Goal: Entertainment & Leisure: Consume media (video, audio)

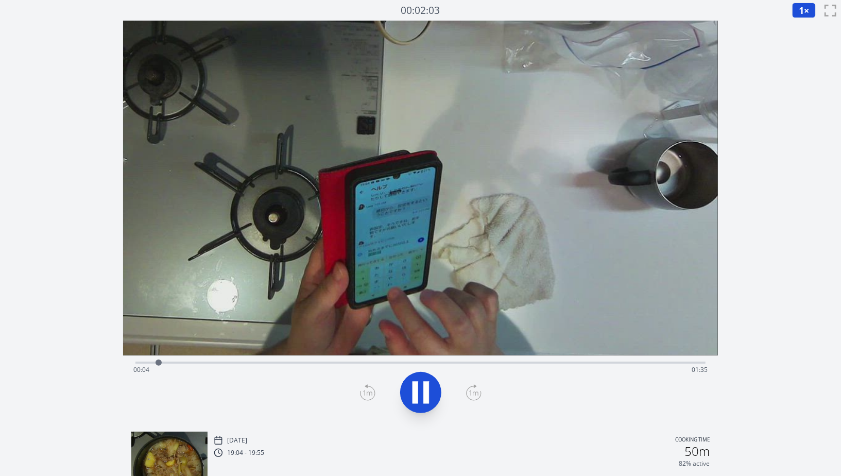
click at [258, 362] on div "Time elapsed: 00:04 Time remaining: 01:35" at bounding box center [420, 370] width 574 height 16
click at [333, 359] on div "Time elapsed: 00:21 Time remaining: 01:17" at bounding box center [420, 361] width 570 height 12
click at [398, 359] on div "Time elapsed: 00:34 Time remaining: 01:04" at bounding box center [420, 361] width 570 height 12
click at [387, 361] on div "Time elapsed: 00:54 Time remaining: 00:44" at bounding box center [420, 361] width 570 height 12
click at [417, 361] on div "Time elapsed: 00:44 Time remaining: 00:54" at bounding box center [420, 361] width 570 height 12
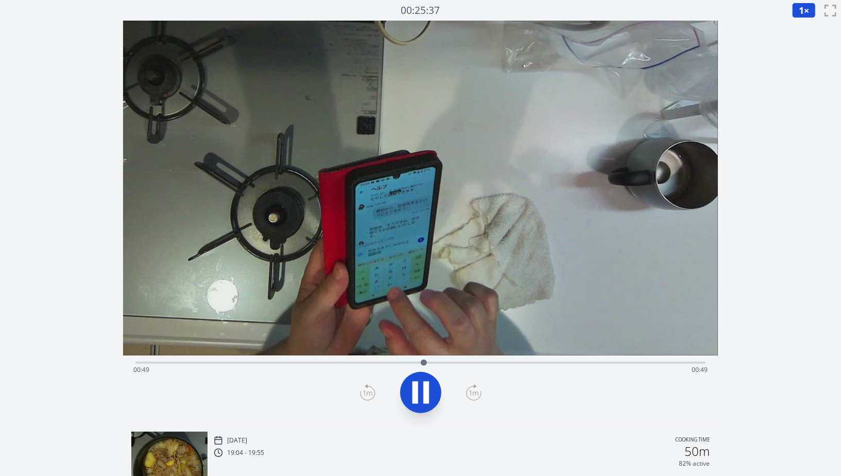
click at [431, 366] on div at bounding box center [423, 362] width 15 height 15
click at [435, 363] on div at bounding box center [432, 363] width 6 height 6
click at [441, 366] on div at bounding box center [437, 362] width 15 height 15
click at [431, 387] on icon at bounding box center [420, 392] width 29 height 29
click at [369, 395] on icon at bounding box center [367, 392] width 15 height 16
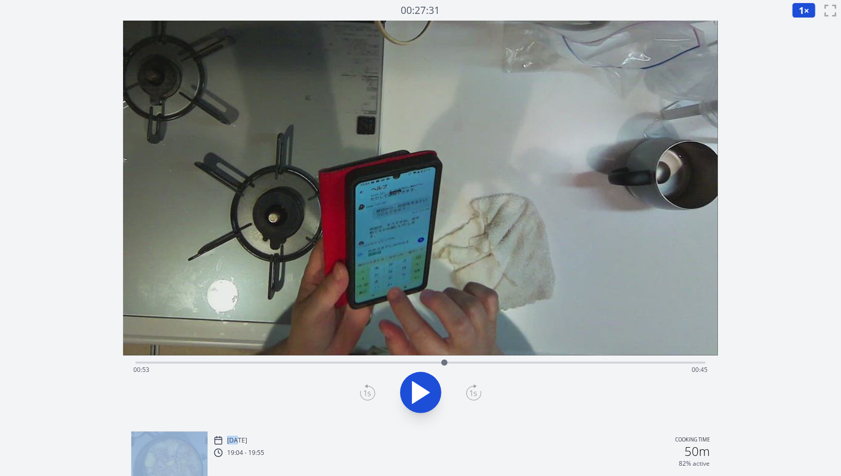
click at [369, 395] on icon at bounding box center [367, 392] width 15 height 16
click at [466, 368] on div "Time elapsed: 00:53 Time remaining: 00:46" at bounding box center [420, 370] width 574 height 16
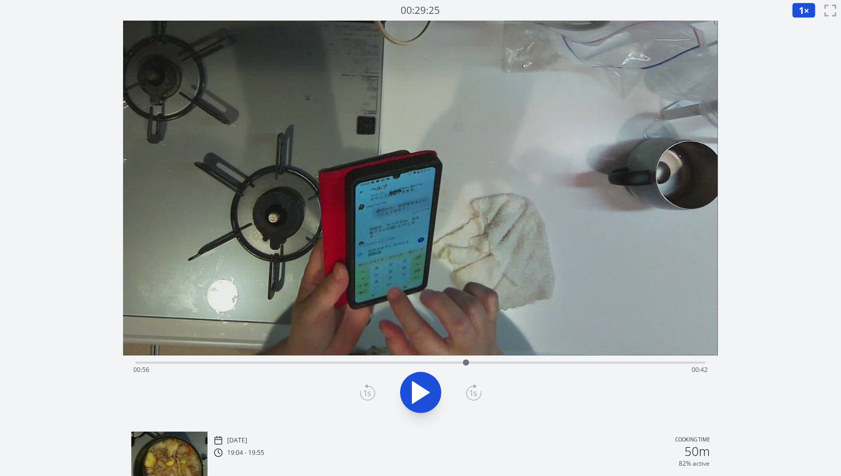
click at [491, 367] on div "Time elapsed: 00:56 Time remaining: 00:42" at bounding box center [420, 370] width 574 height 16
click at [514, 364] on div "Time elapsed: 01:01 Time remaining: 00:37" at bounding box center [420, 370] width 574 height 16
click at [552, 365] on div "Time elapsed: 01:04 Time remaining: 00:34" at bounding box center [420, 370] width 574 height 16
click at [522, 358] on div "Time elapsed: 01:11 Time remaining: 00:27" at bounding box center [420, 361] width 570 height 12
click at [438, 394] on button at bounding box center [420, 392] width 41 height 41
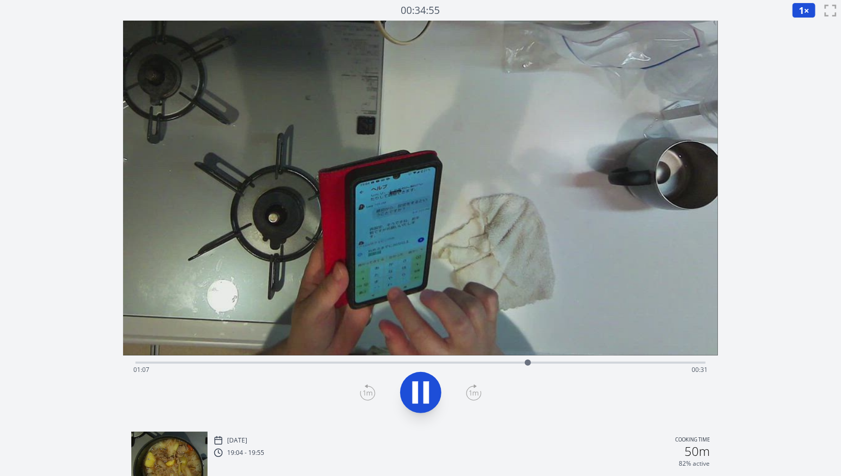
click at [510, 362] on div "Time elapsed: 01:07 Time remaining: 00:31" at bounding box center [420, 370] width 574 height 16
click at [440, 390] on button at bounding box center [420, 392] width 41 height 41
click at [372, 394] on icon at bounding box center [367, 392] width 15 height 16
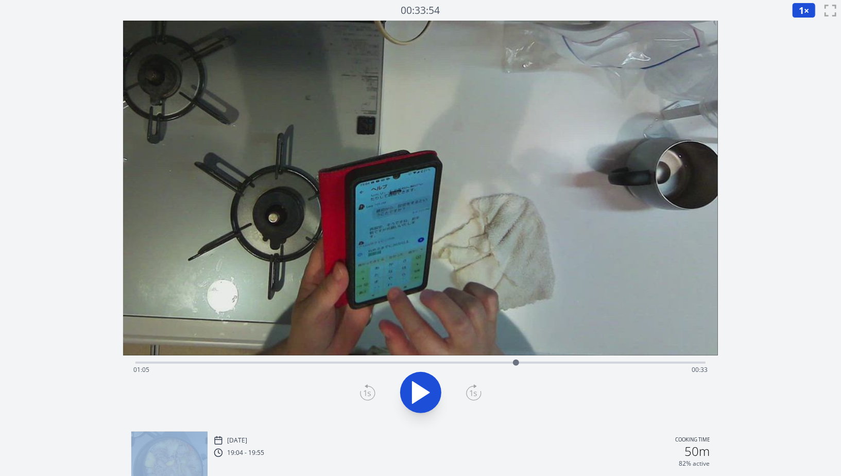
click at [372, 394] on icon at bounding box center [367, 392] width 15 height 16
click at [476, 366] on div "Time elapsed: 01:05 Time remaining: 00:33" at bounding box center [420, 370] width 574 height 16
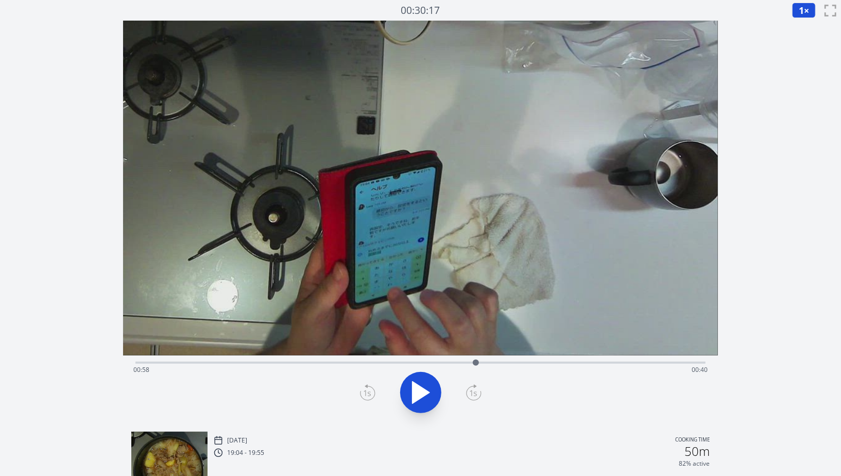
click at [478, 392] on icon at bounding box center [473, 392] width 15 height 16
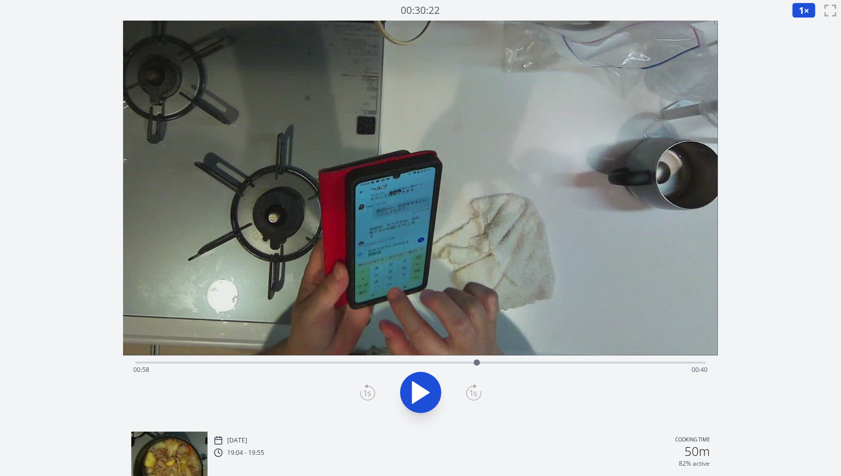
click at [478, 392] on icon at bounding box center [473, 392] width 15 height 16
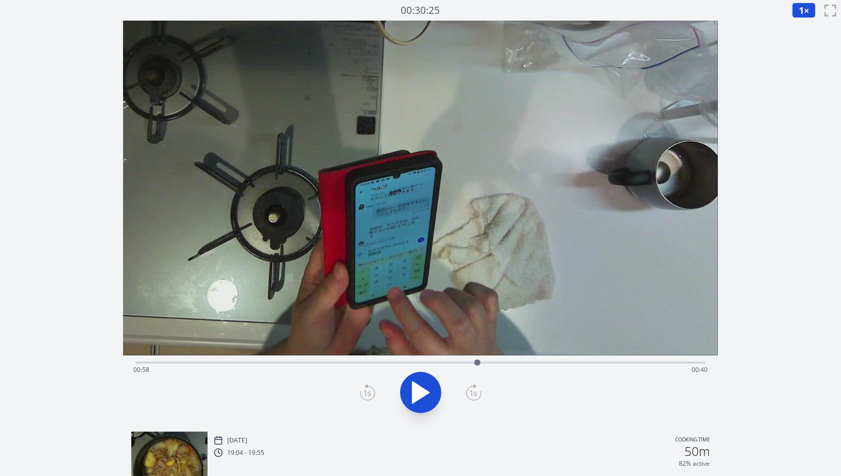
click at [478, 392] on icon at bounding box center [473, 392] width 15 height 16
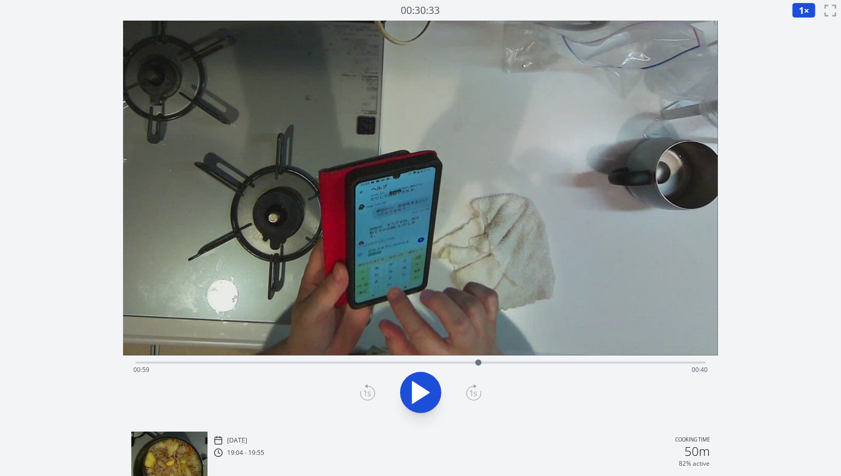
click at [478, 392] on icon at bounding box center [473, 392] width 15 height 16
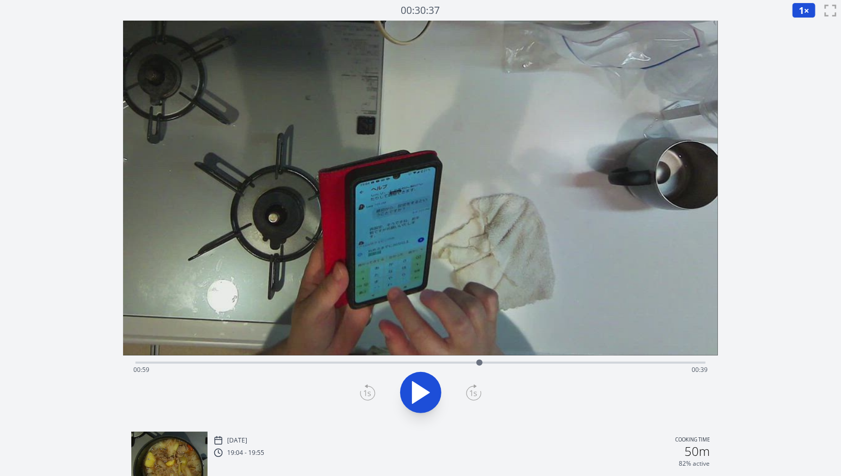
click at [478, 392] on icon at bounding box center [473, 392] width 15 height 16
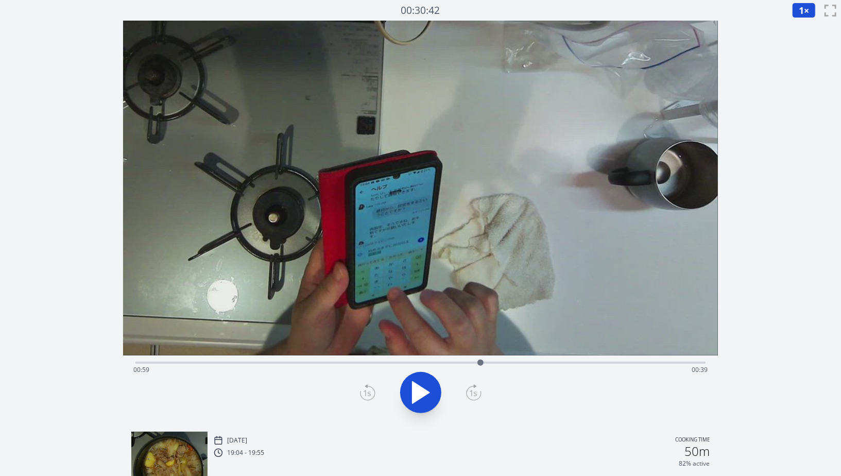
click at [478, 392] on icon at bounding box center [473, 392] width 15 height 16
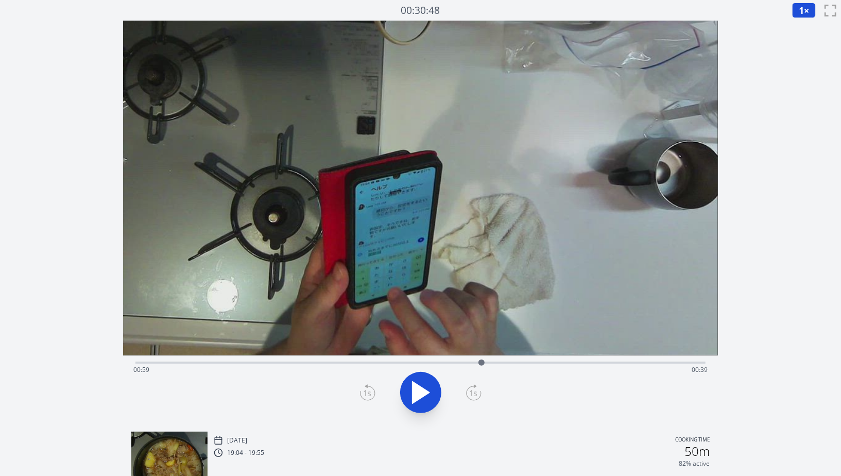
click at [478, 392] on icon at bounding box center [473, 392] width 15 height 16
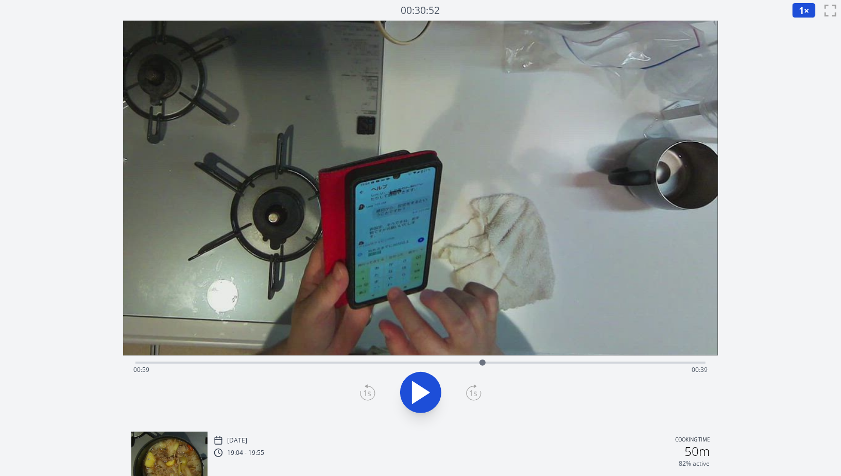
click at [478, 392] on icon at bounding box center [473, 392] width 15 height 16
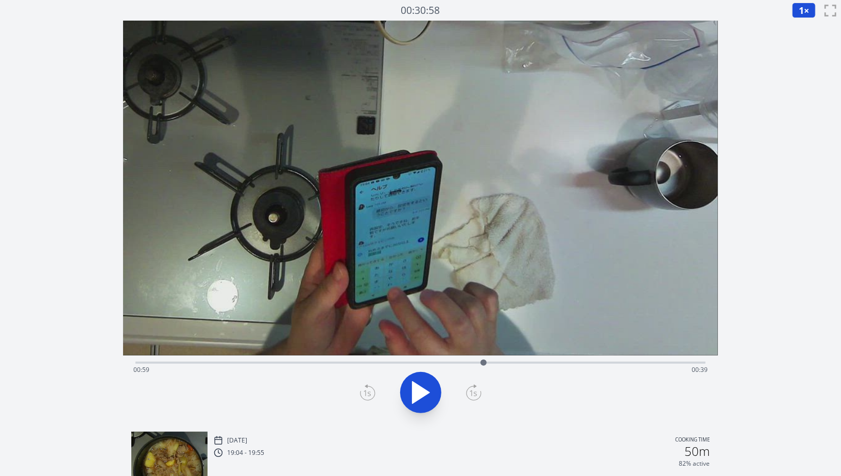
click at [478, 392] on icon at bounding box center [473, 392] width 15 height 16
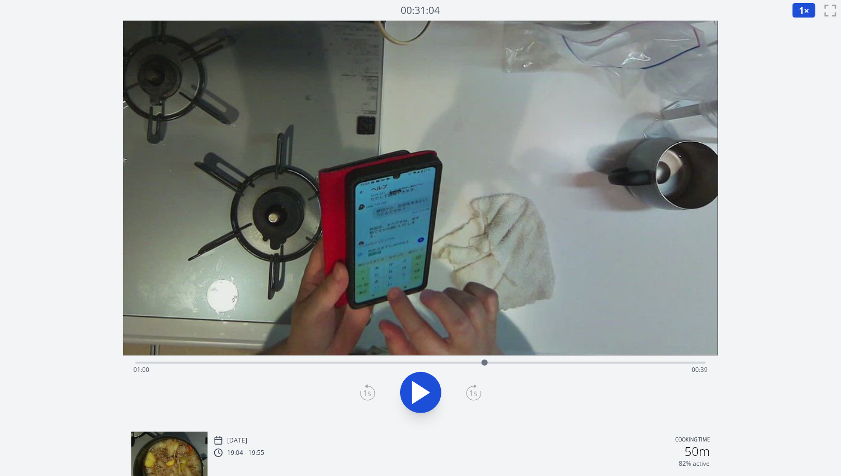
click at [478, 392] on icon at bounding box center [473, 392] width 15 height 16
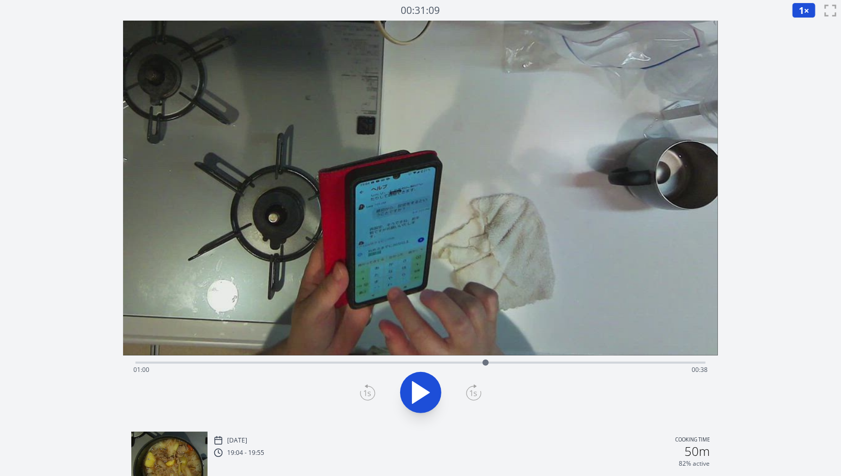
click at [478, 392] on icon at bounding box center [473, 392] width 15 height 16
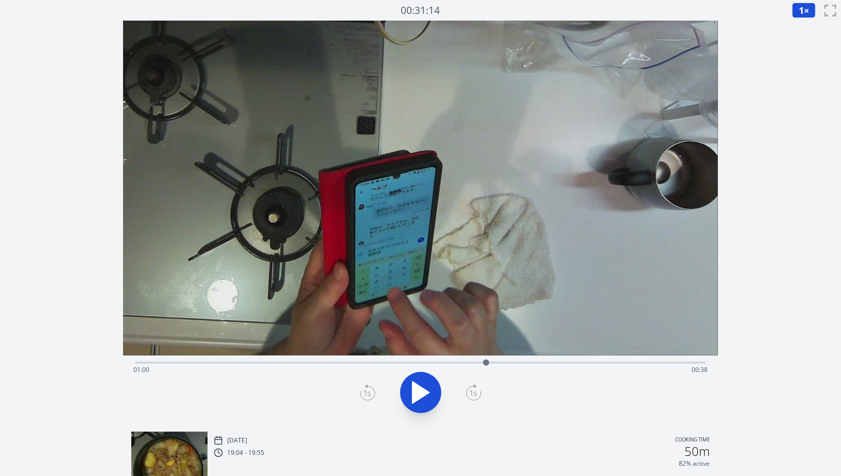
click at [478, 392] on icon at bounding box center [473, 392] width 15 height 16
click at [492, 362] on div at bounding box center [487, 362] width 15 height 15
click at [501, 363] on div "Time elapsed: 01:01 Time remaining: 00:37" at bounding box center [420, 370] width 574 height 16
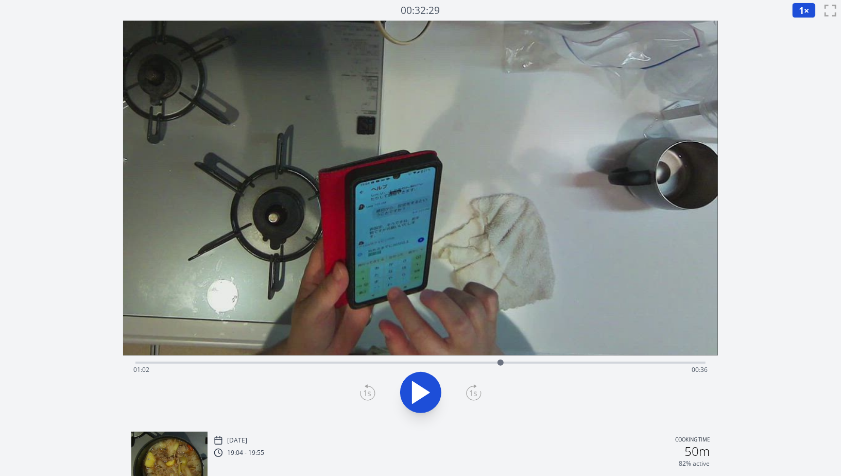
click at [506, 363] on div at bounding box center [500, 362] width 15 height 15
click at [511, 363] on div at bounding box center [506, 362] width 15 height 15
click at [508, 363] on div at bounding box center [511, 363] width 6 height 6
click at [504, 364] on div at bounding box center [507, 363] width 6 height 6
click at [513, 364] on div "Time elapsed: 01:03 Time remaining: 00:35" at bounding box center [420, 370] width 574 height 16
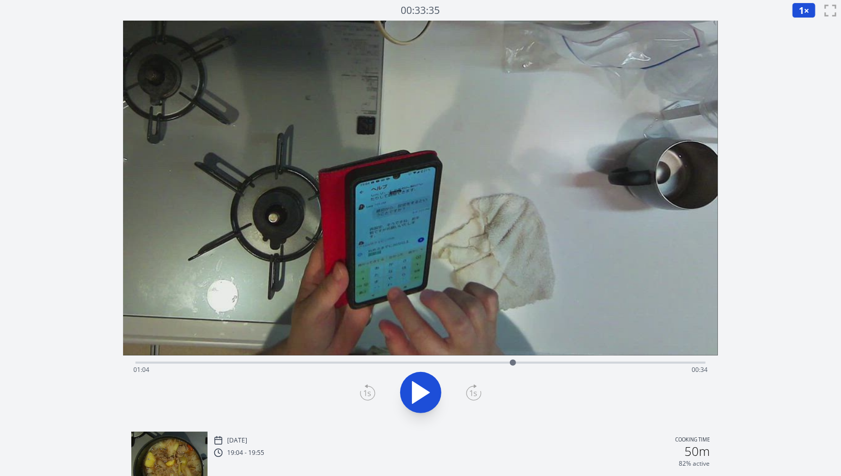
click at [520, 363] on div at bounding box center [512, 362] width 15 height 15
click at [513, 363] on div at bounding box center [519, 362] width 15 height 15
click at [507, 363] on div at bounding box center [512, 362] width 15 height 15
click at [516, 363] on div "Time elapsed: 01:03 Time remaining: 00:35" at bounding box center [420, 370] width 574 height 16
click at [513, 366] on div at bounding box center [515, 362] width 15 height 15
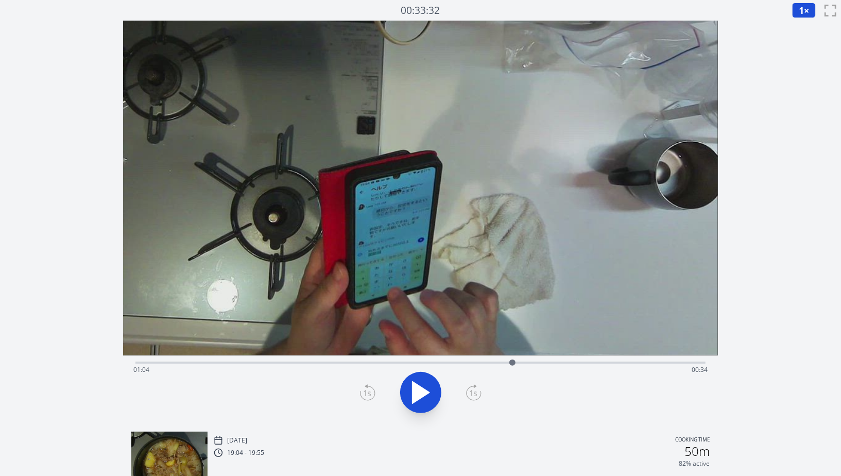
click at [761, 119] on div "Discard Recording? You will not be able to recover this once discarded. Cancel …" at bounding box center [420, 370] width 841 height 740
